Goal: Information Seeking & Learning: Learn about a topic

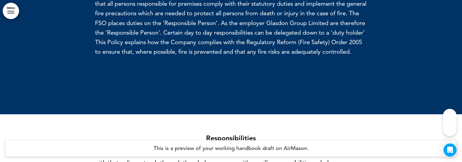
scroll to position [708, 0]
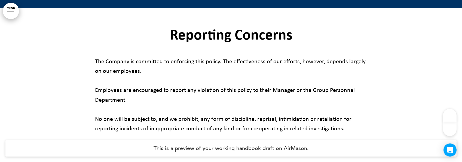
scroll to position [2151, 0]
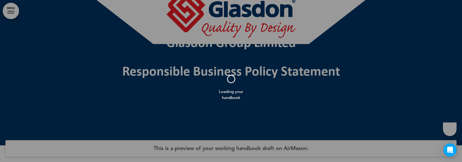
scroll to position [27, 0]
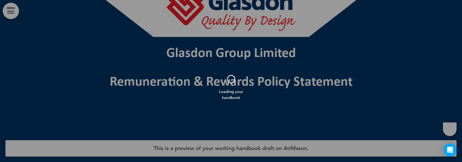
scroll to position [27, 0]
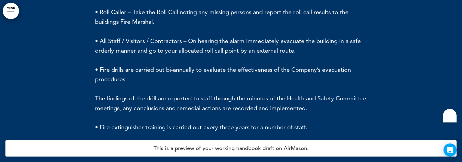
scroll to position [2876, 0]
